Goal: Find contact information: Find contact information

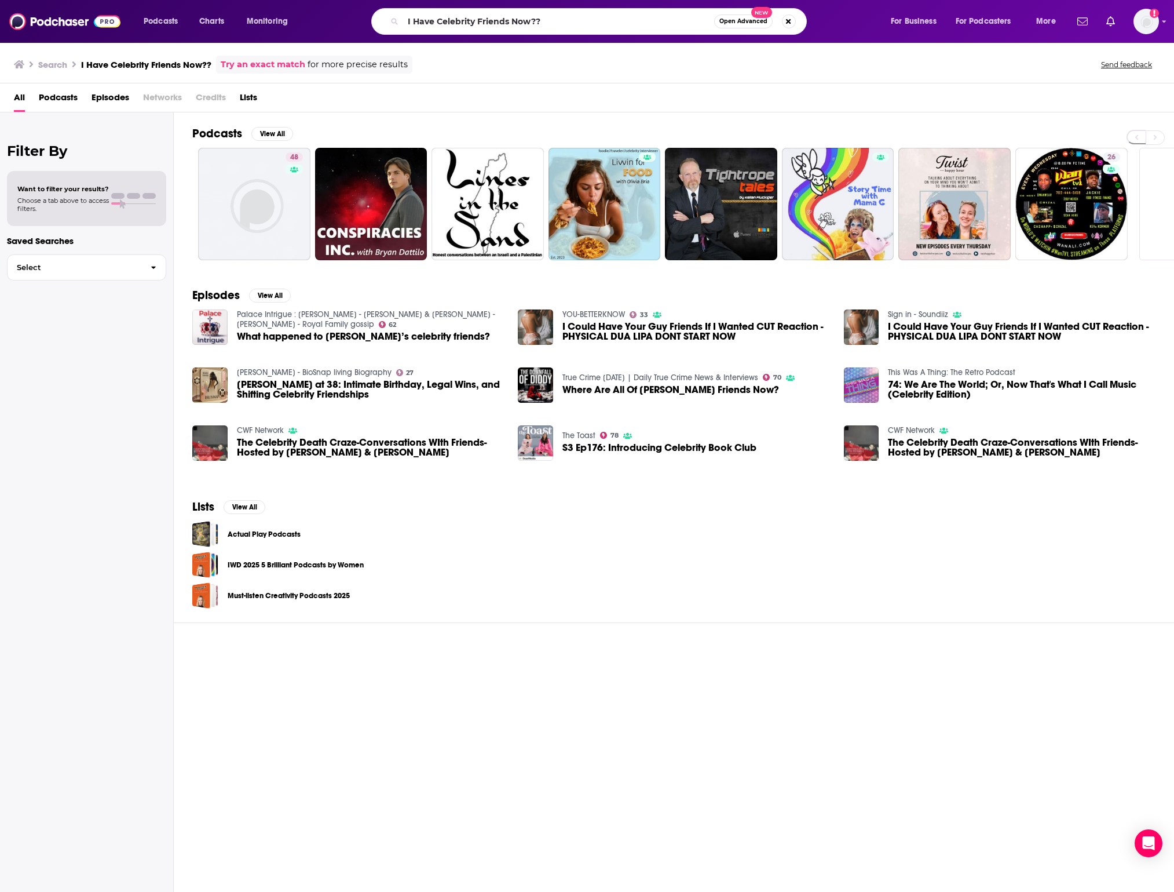
click at [660, 17] on input "I Have Celebrity Friends Now??" at bounding box center [558, 21] width 311 height 19
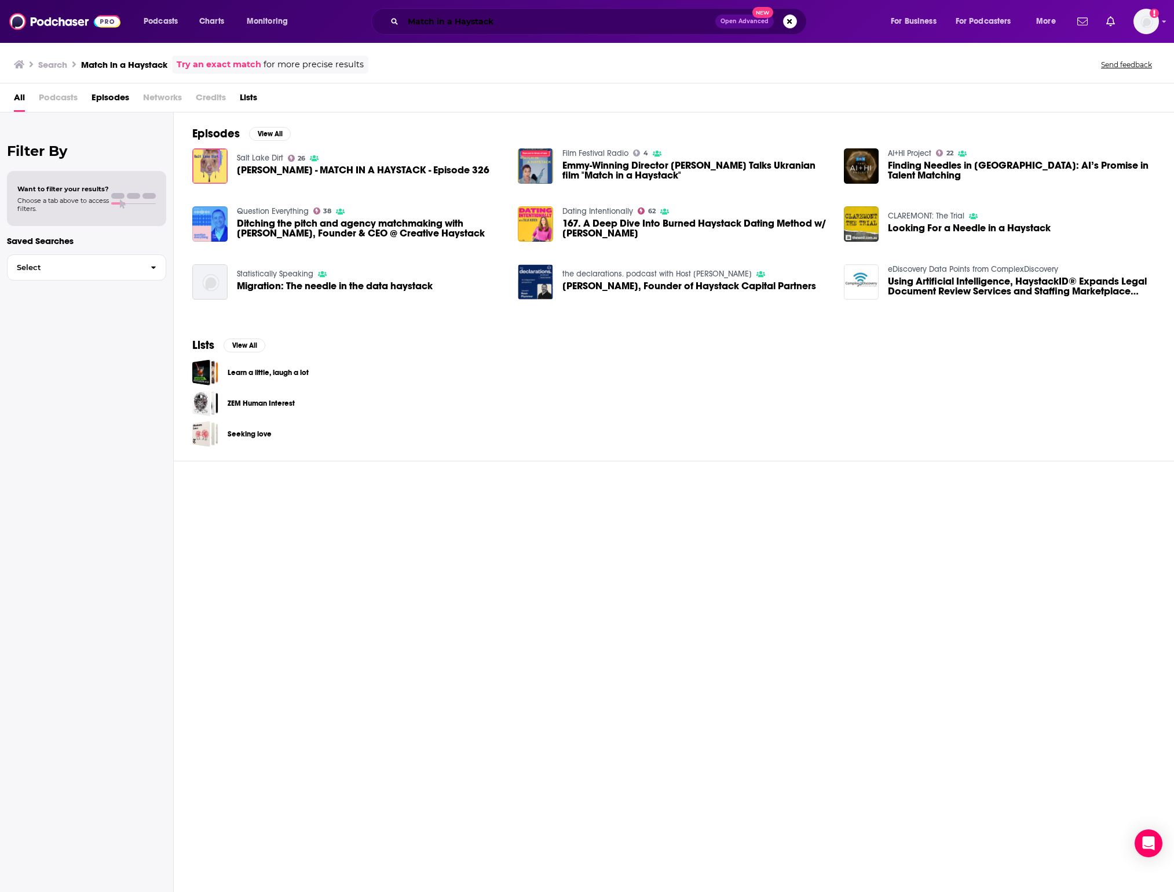
click at [536, 27] on input "Match in a Haystack" at bounding box center [559, 21] width 312 height 19
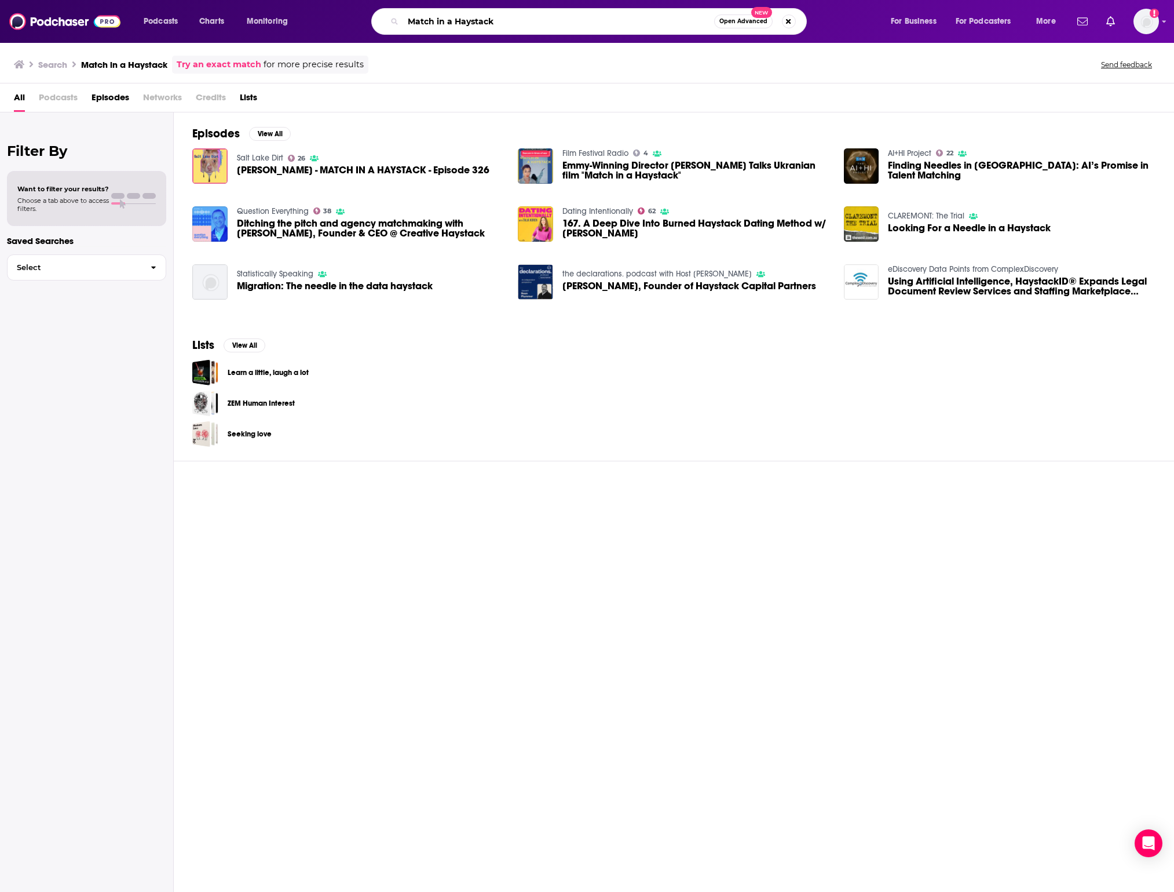
paste input "iles and [PERSON_NAME] Got Mad Boosties"
type input "[PERSON_NAME] and [PERSON_NAME] Got Mad Boosties"
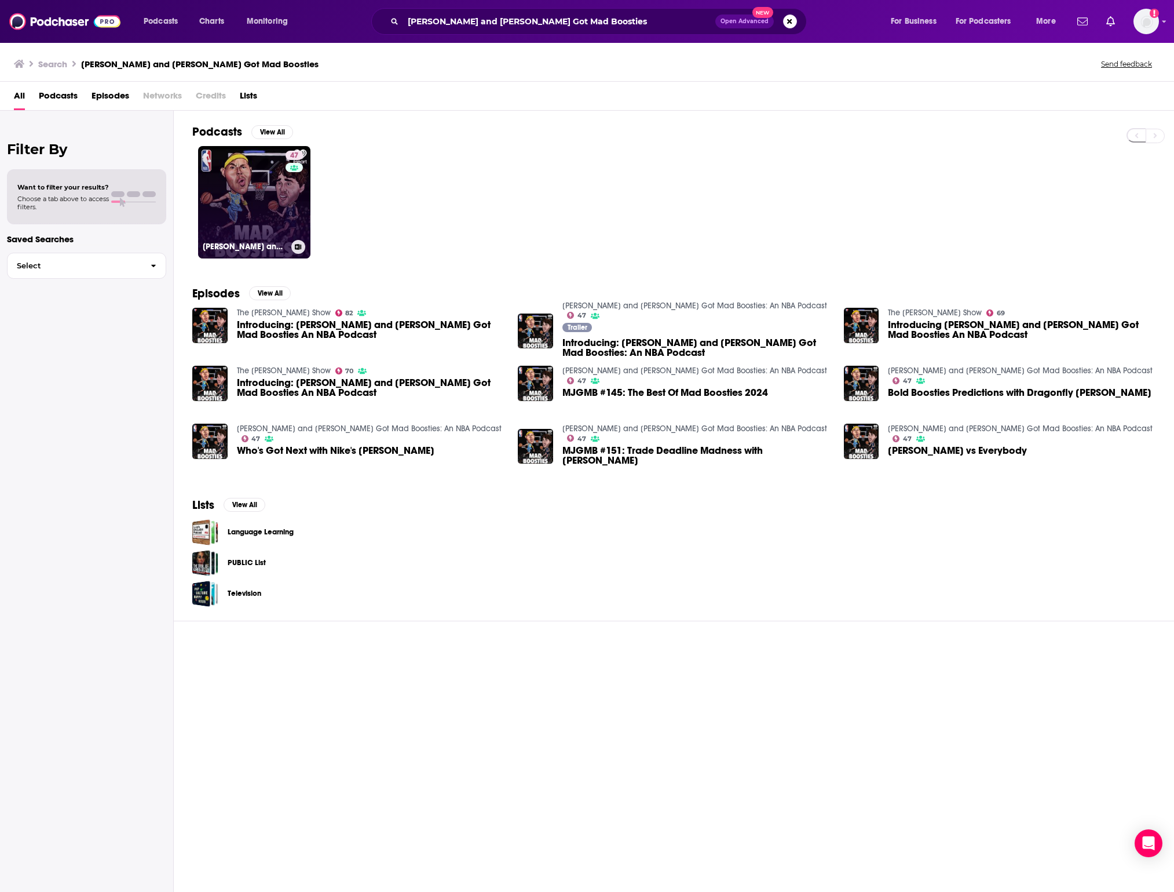
click at [280, 188] on link "47 [PERSON_NAME] and [PERSON_NAME] Got Mad Boosties: An NBA Podcast" at bounding box center [254, 202] width 112 height 112
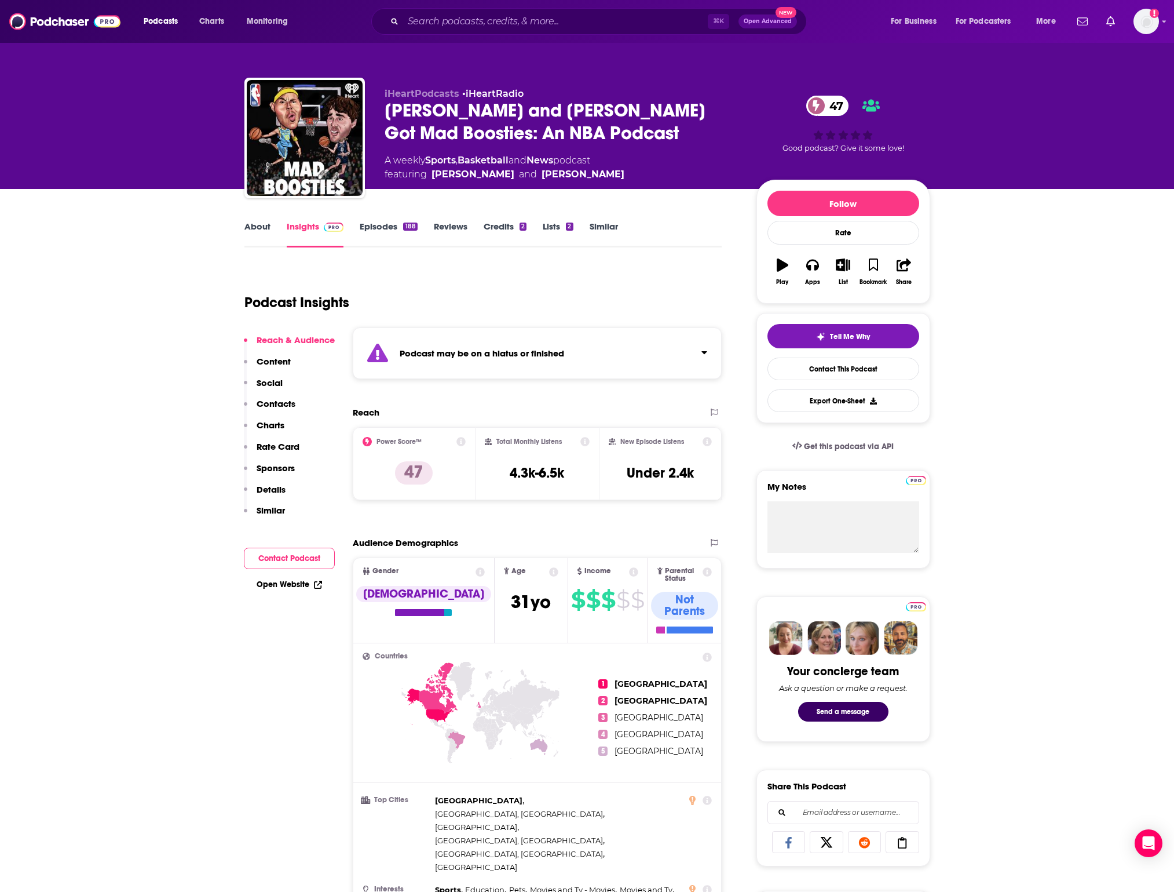
click at [394, 225] on link "Episodes 188" at bounding box center [388, 234] width 57 height 27
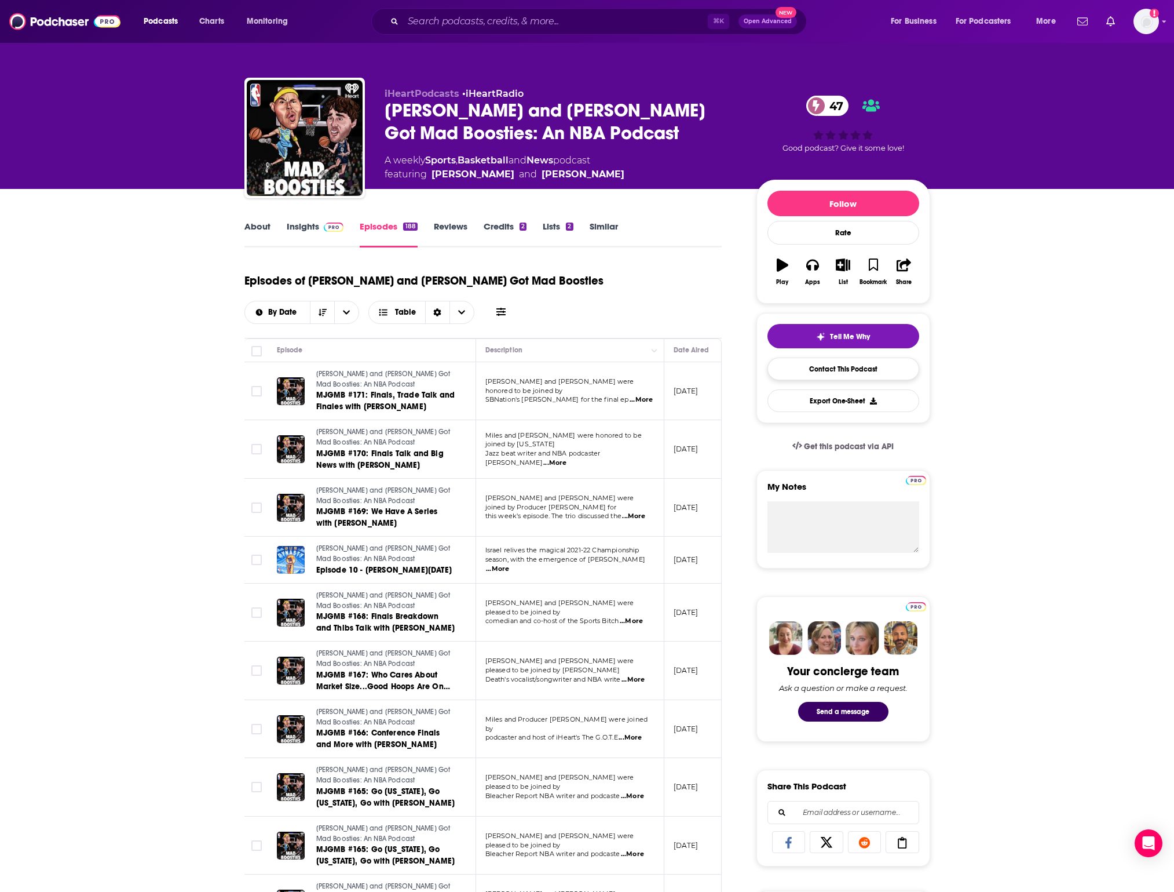
click at [815, 370] on link "Contact This Podcast" at bounding box center [844, 368] width 152 height 23
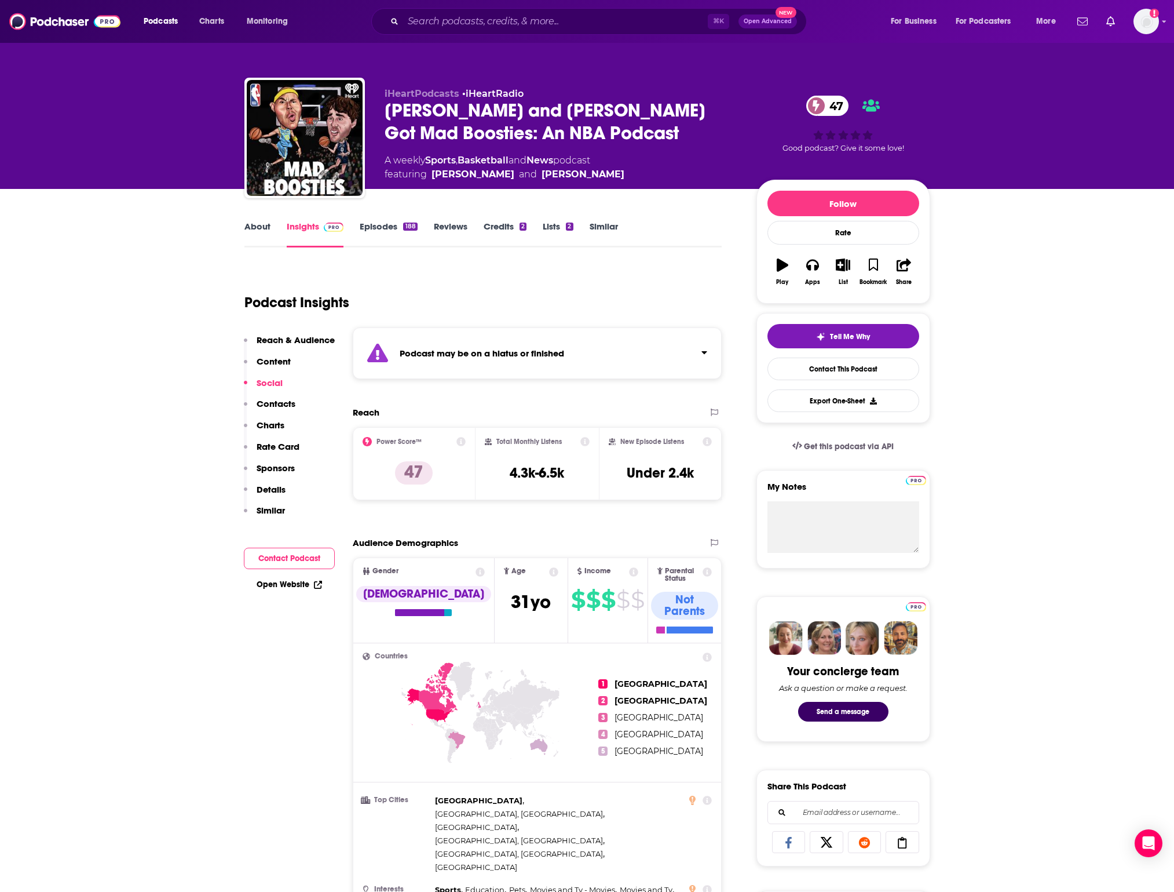
click at [249, 229] on link "About" at bounding box center [257, 234] width 26 height 27
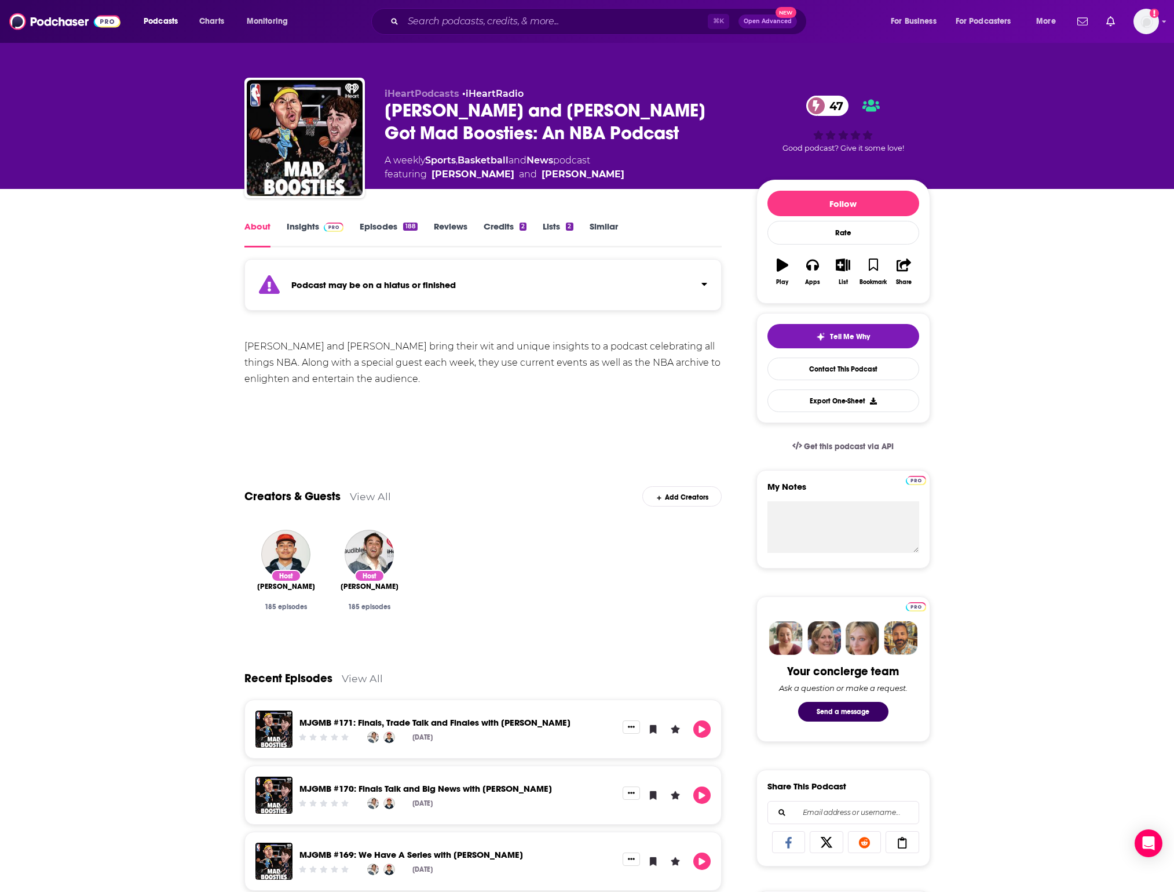
click at [246, 344] on div "[PERSON_NAME] and [PERSON_NAME] bring their wit and unique insights to a podcas…" at bounding box center [483, 362] width 478 height 49
click at [293, 349] on div "[PERSON_NAME] and [PERSON_NAME] bring their wit and unique insights to a podcas…" at bounding box center [483, 362] width 478 height 49
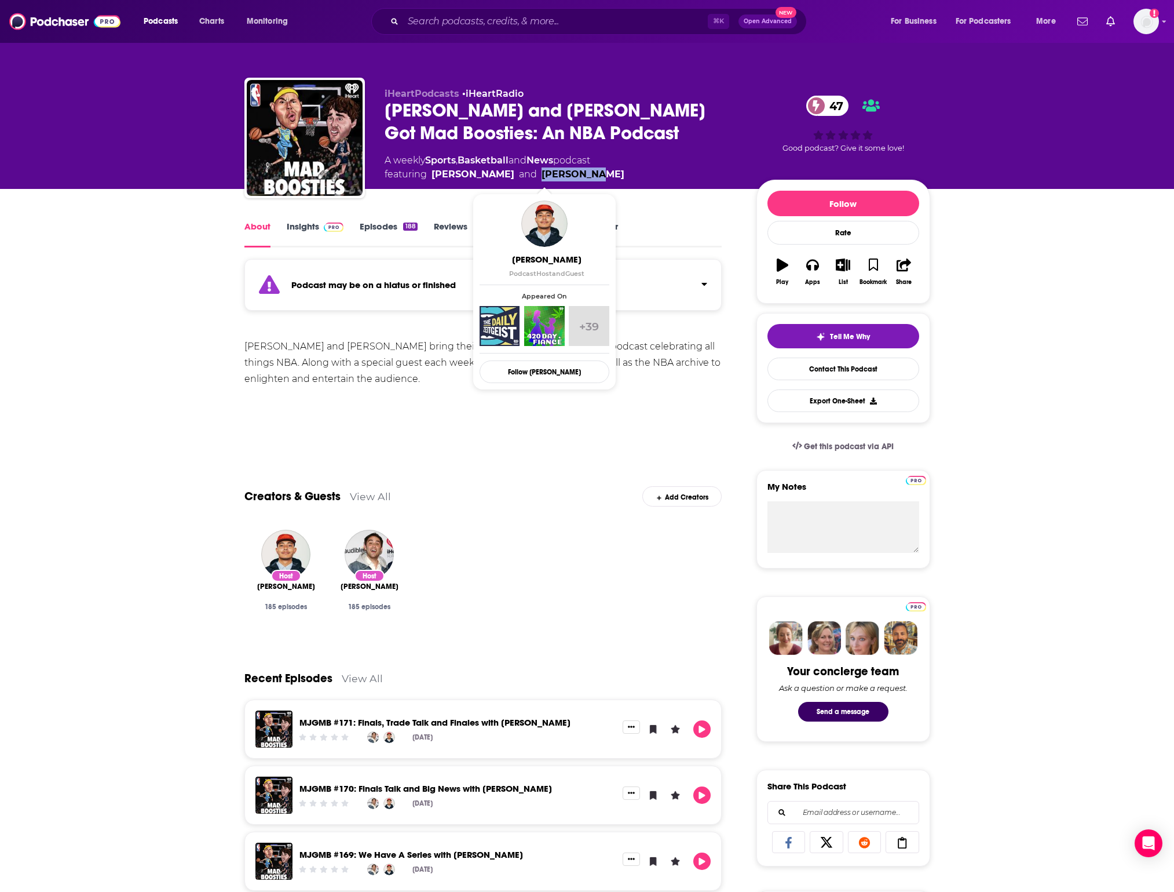
drag, startPoint x: 580, startPoint y: 176, endPoint x: 521, endPoint y: 177, distance: 59.1
click at [521, 177] on span "featuring [PERSON_NAME] and [PERSON_NAME]" at bounding box center [505, 174] width 240 height 14
